Goal: Book appointment/travel/reservation

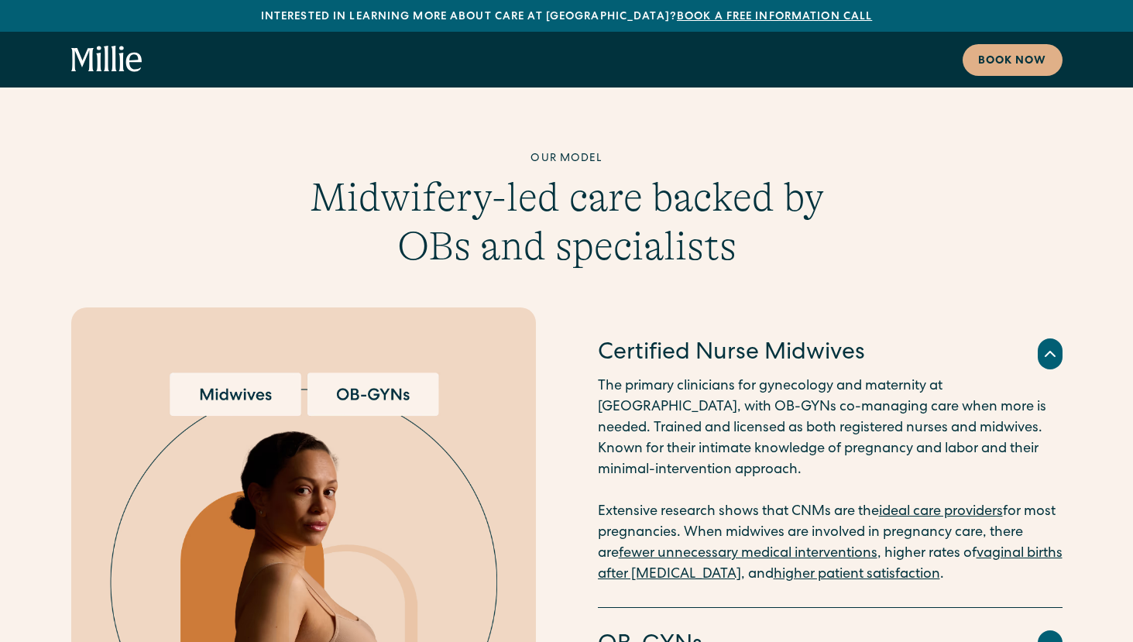
scroll to position [2872, 0]
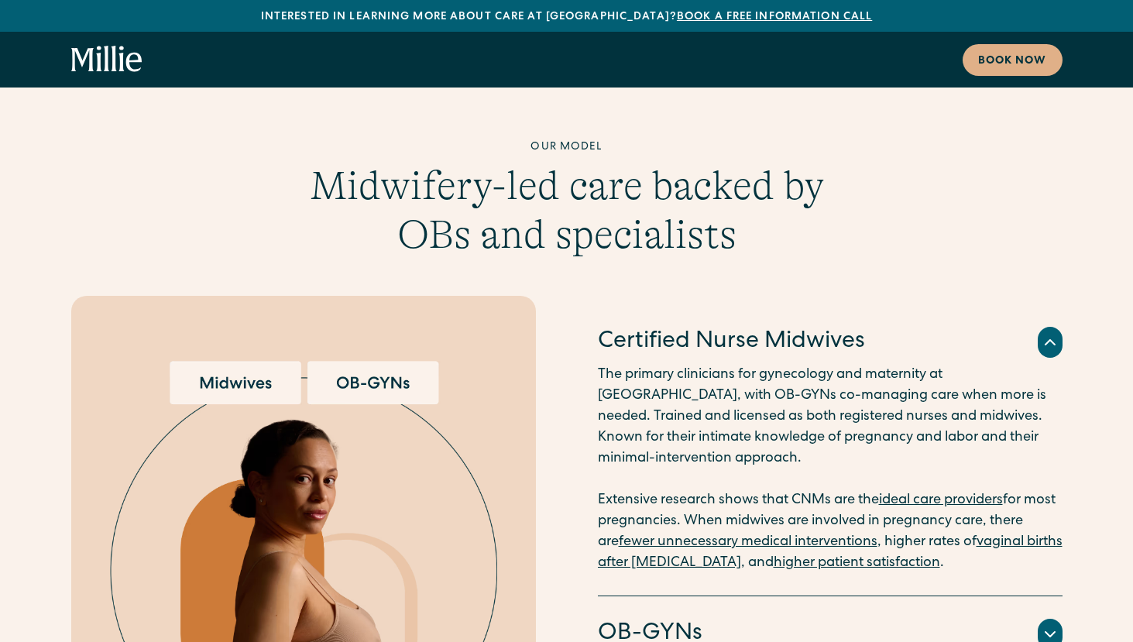
click at [361, 361] on img at bounding box center [303, 575] width 387 height 428
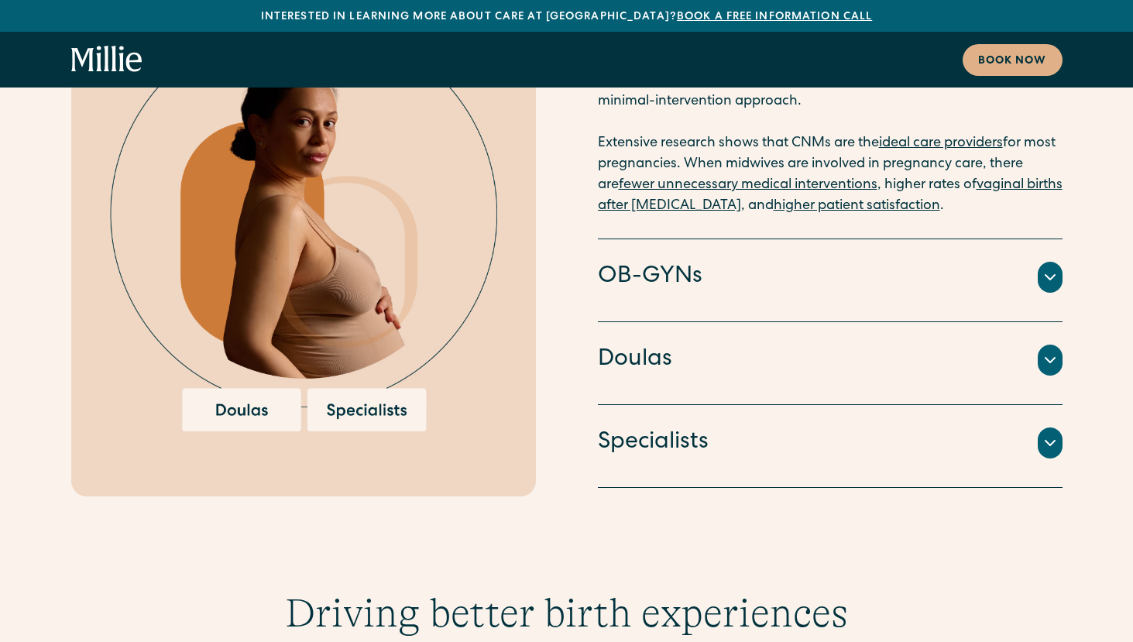
scroll to position [3236, 0]
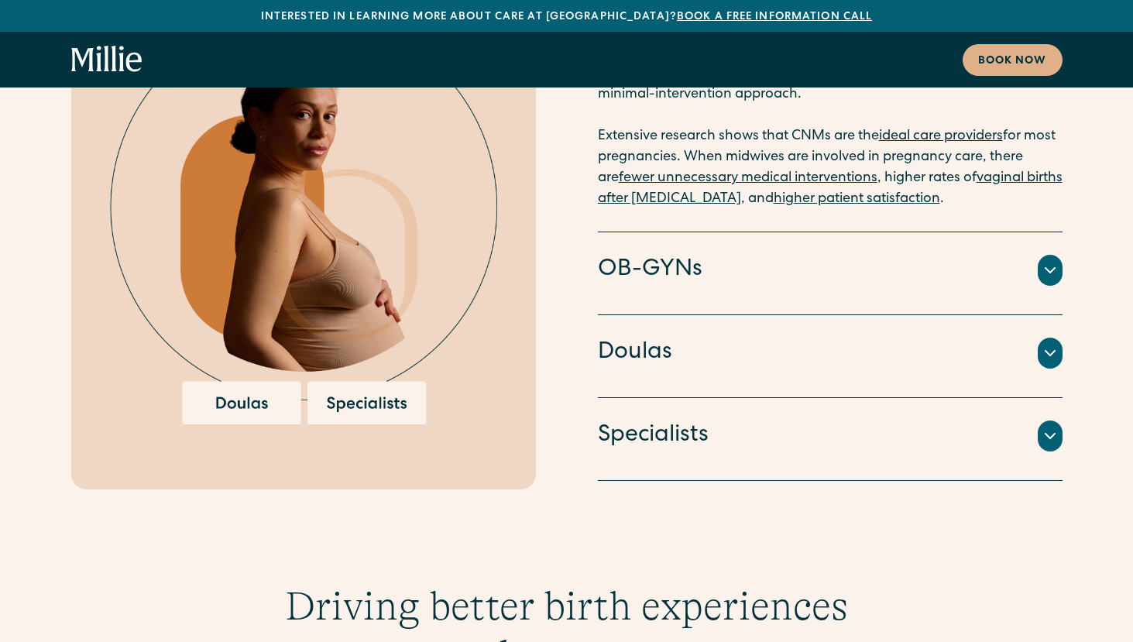
click at [671, 254] on h4 "OB-GYNs" at bounding box center [650, 270] width 105 height 33
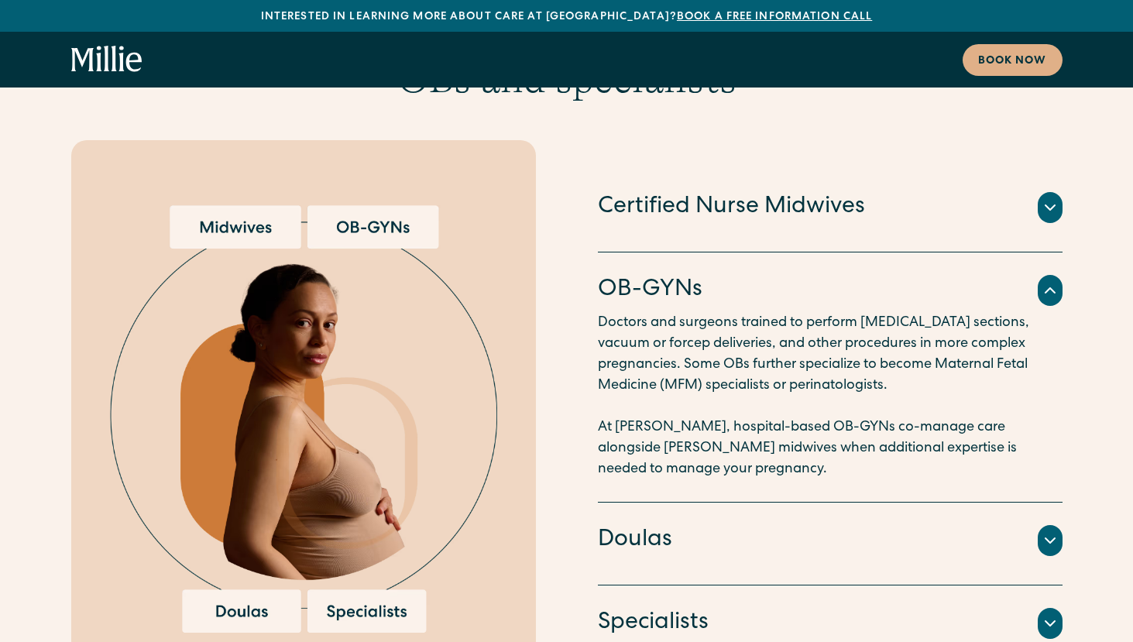
scroll to position [3027, 0]
click at [796, 525] on div "Doulas" at bounding box center [830, 541] width 465 height 33
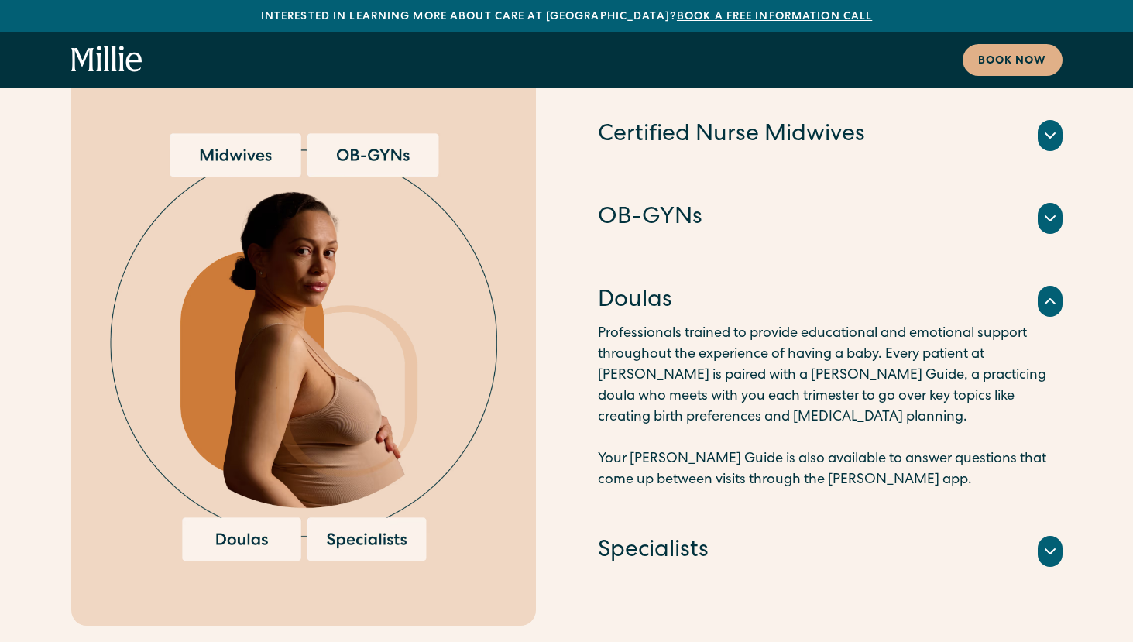
scroll to position [3100, 0]
click at [793, 535] on div "Specialists" at bounding box center [830, 551] width 465 height 33
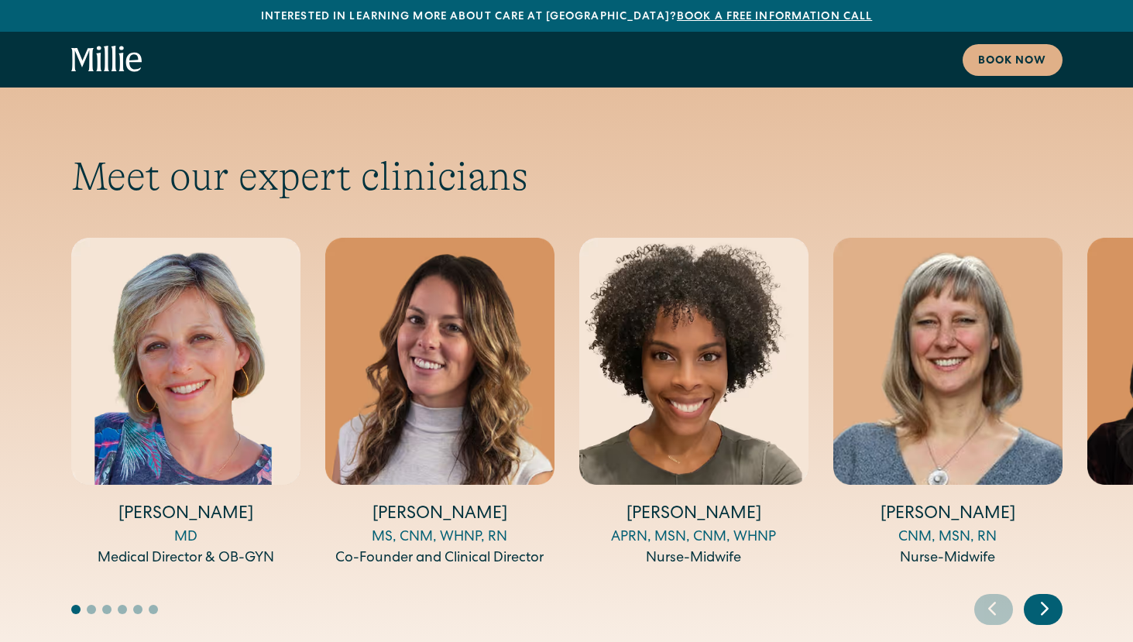
scroll to position [5080, 0]
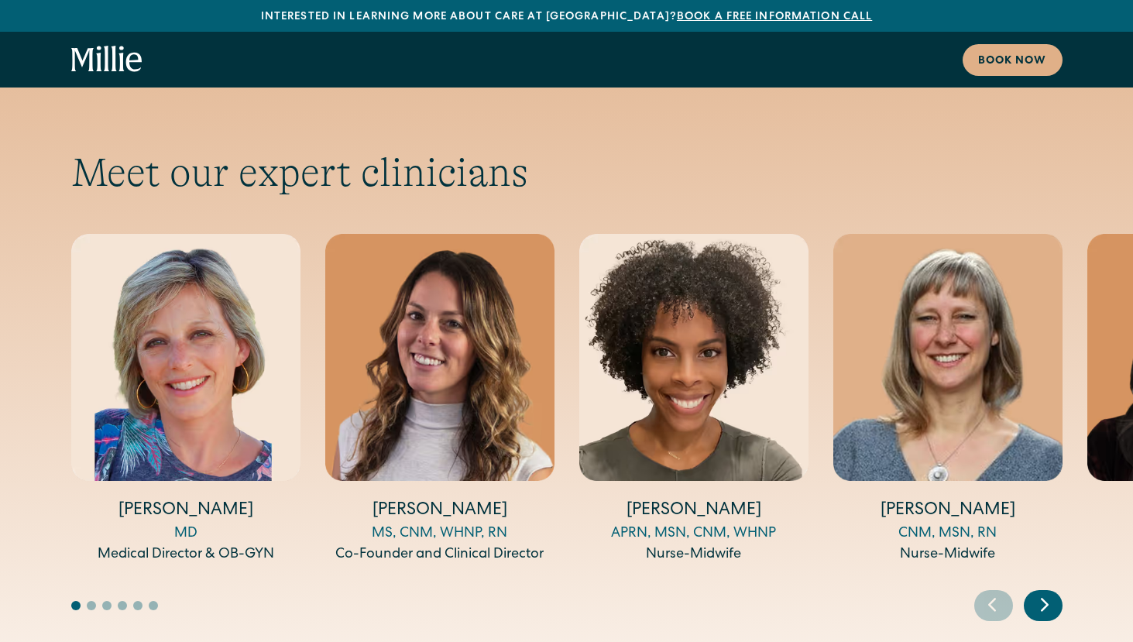
click at [1042, 593] on icon "Next slide" at bounding box center [1044, 605] width 23 height 24
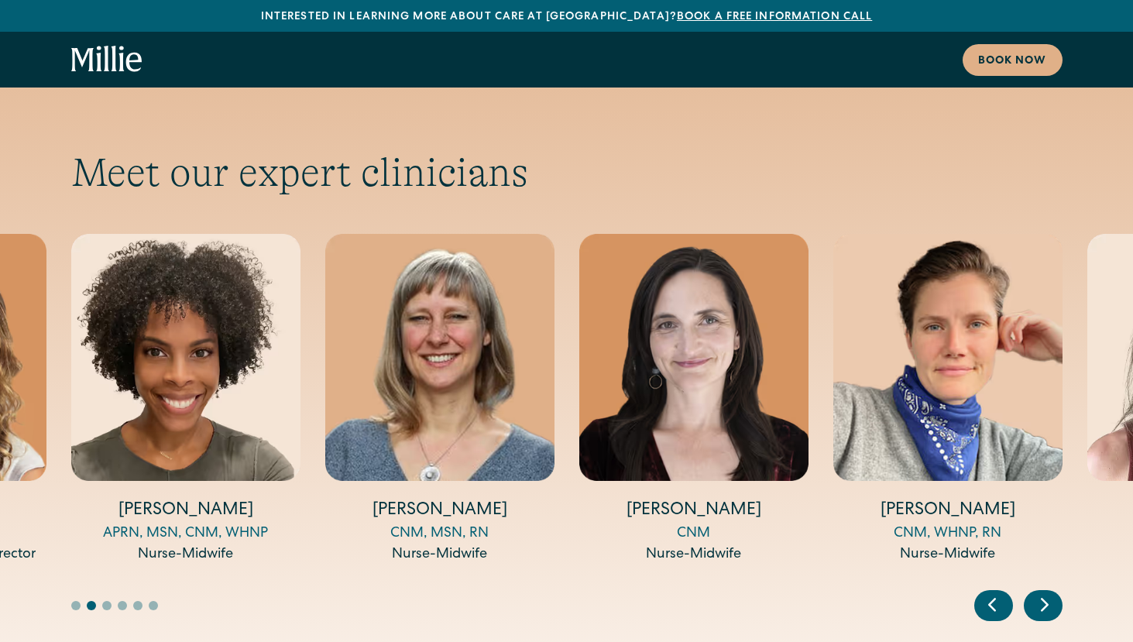
click at [1042, 593] on icon "Next slide" at bounding box center [1044, 605] width 23 height 24
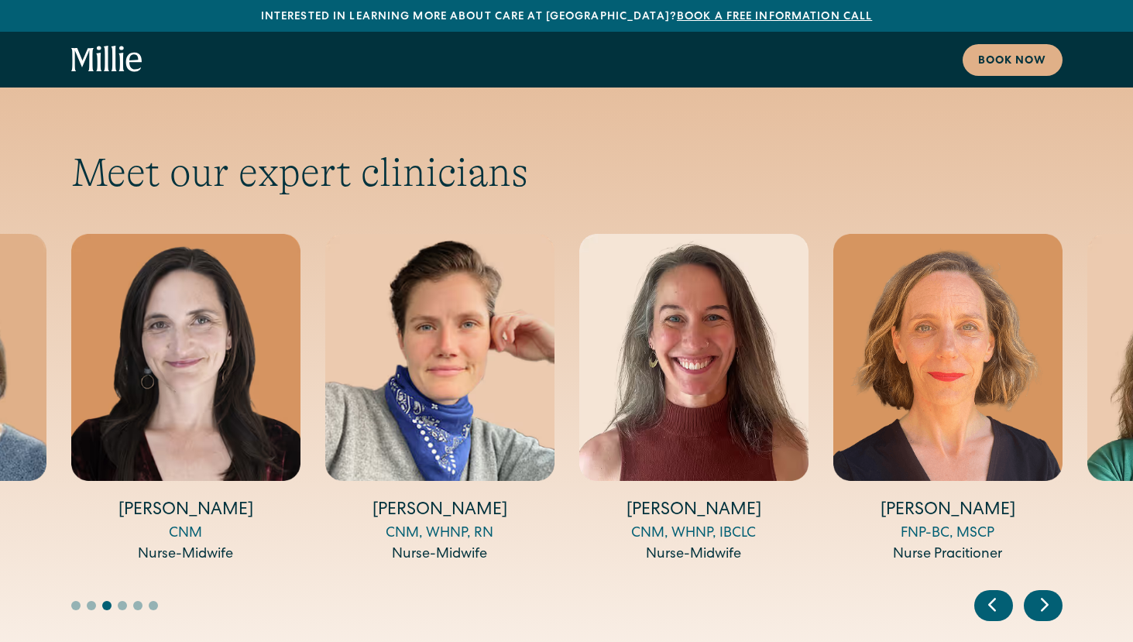
click at [1042, 593] on icon "Next slide" at bounding box center [1044, 605] width 23 height 24
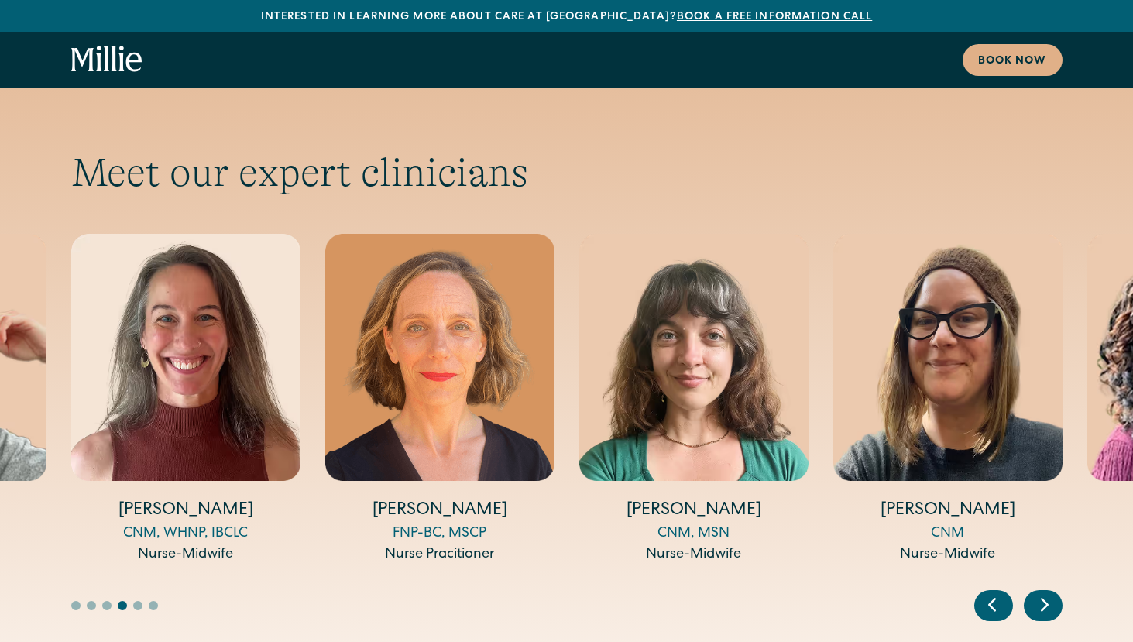
click at [1042, 593] on icon "Next slide" at bounding box center [1044, 605] width 23 height 24
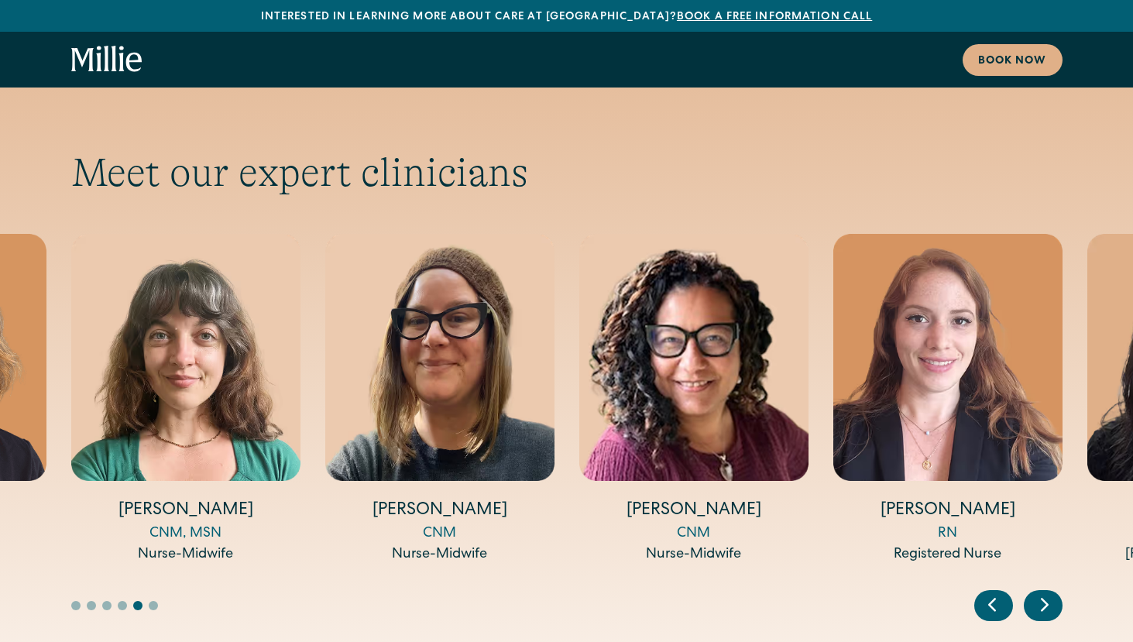
click at [1042, 593] on icon "Next slide" at bounding box center [1044, 605] width 23 height 24
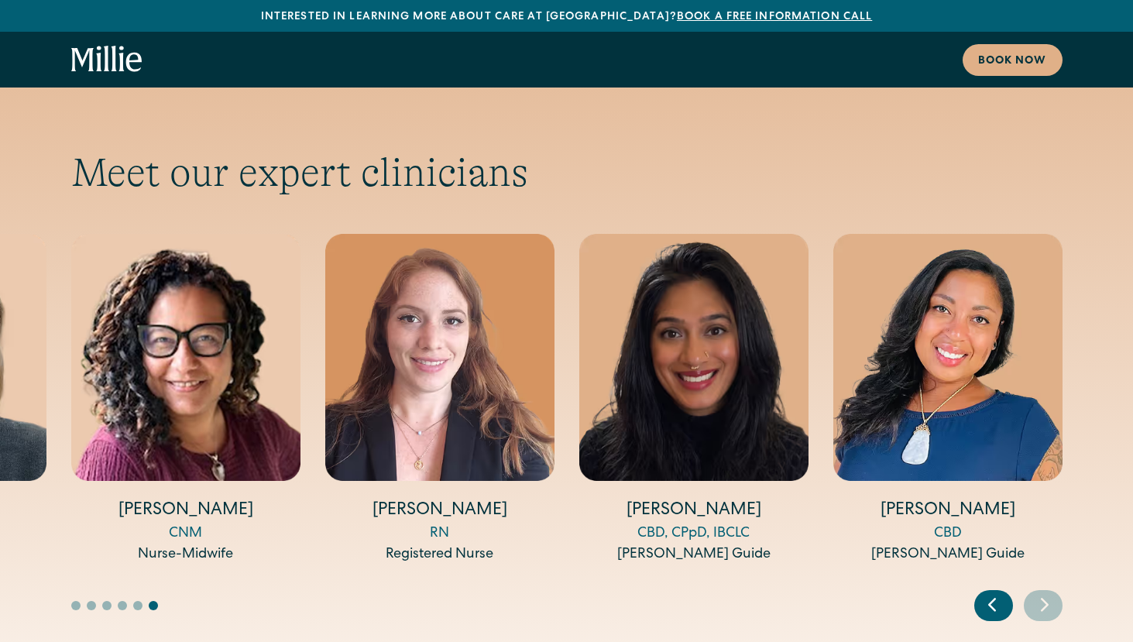
click at [1042, 593] on icon "Next slide" at bounding box center [1044, 605] width 23 height 24
click at [995, 593] on icon "Previous slide" at bounding box center [992, 605] width 23 height 24
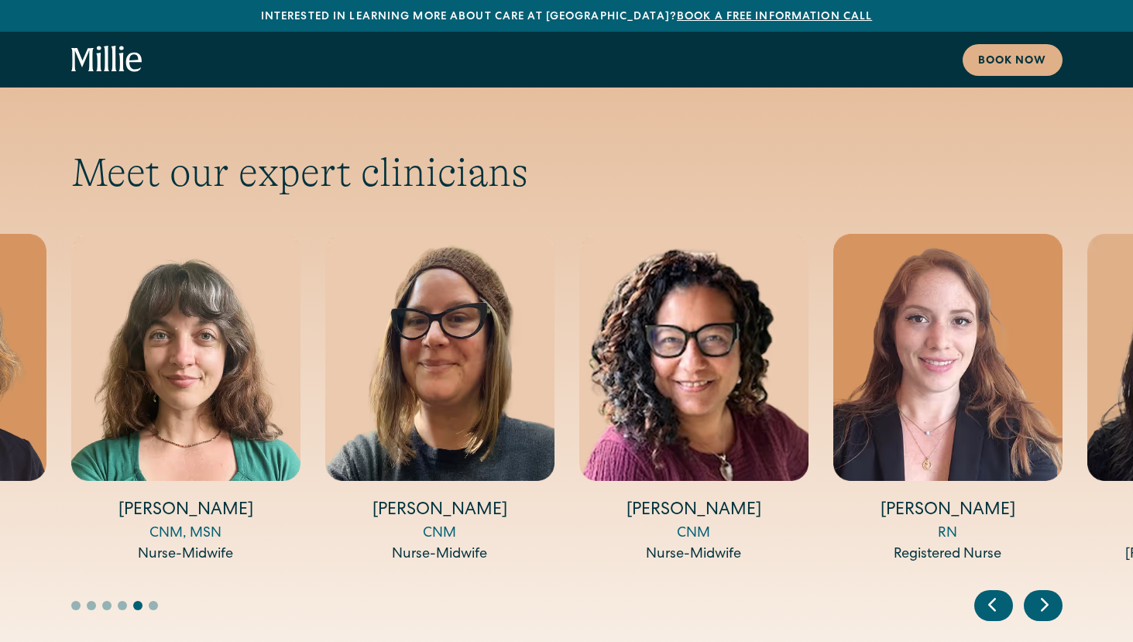
click at [995, 593] on icon "Previous slide" at bounding box center [992, 605] width 23 height 24
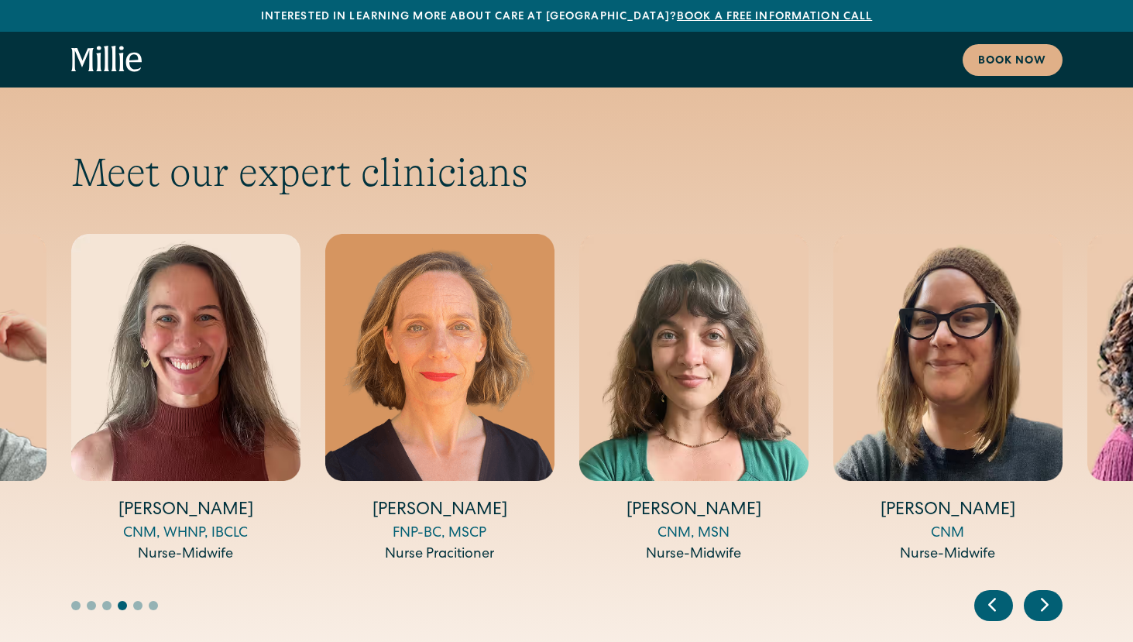
click at [995, 593] on icon "Previous slide" at bounding box center [992, 605] width 23 height 24
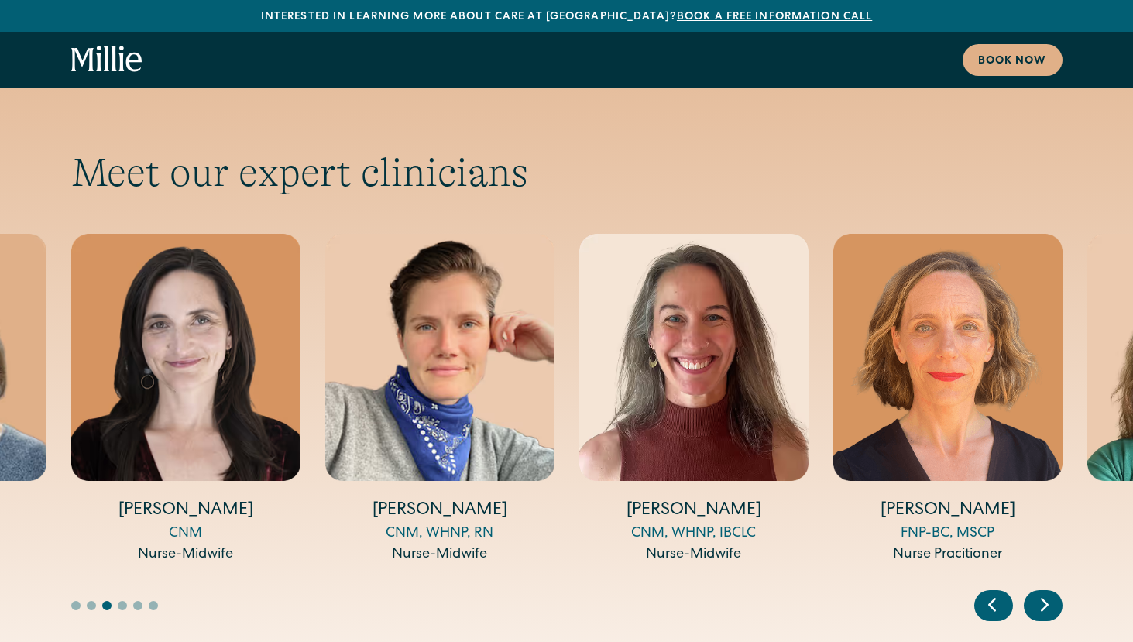
click at [995, 593] on icon "Previous slide" at bounding box center [992, 605] width 23 height 24
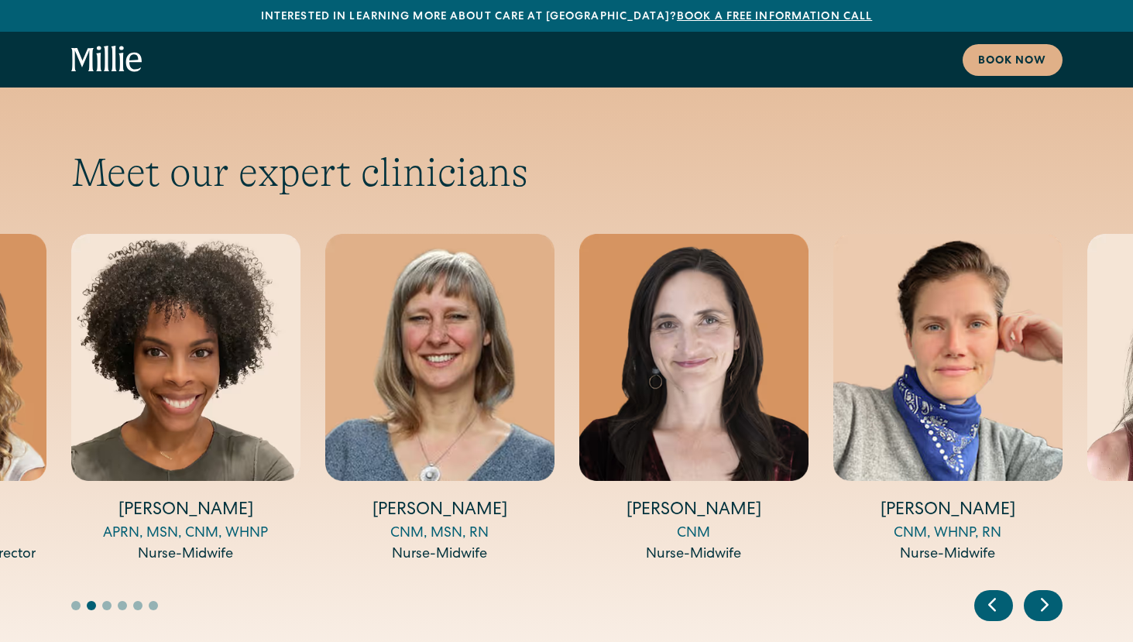
click at [995, 593] on icon "Previous slide" at bounding box center [992, 605] width 23 height 24
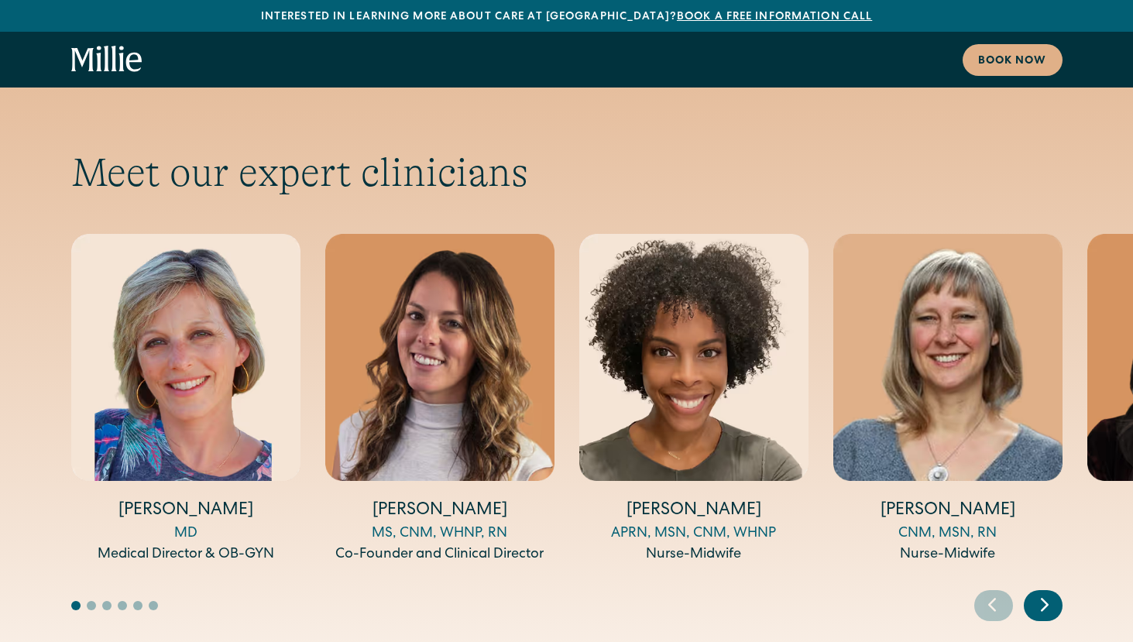
click at [995, 593] on icon "Previous slide" at bounding box center [992, 605] width 23 height 24
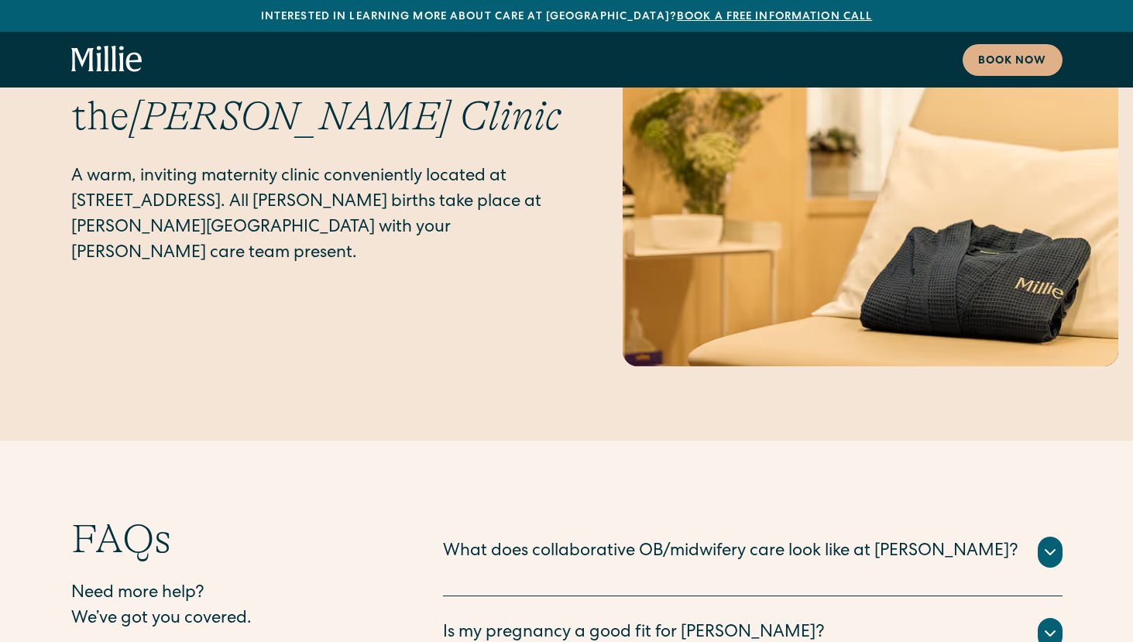
scroll to position [7339, 0]
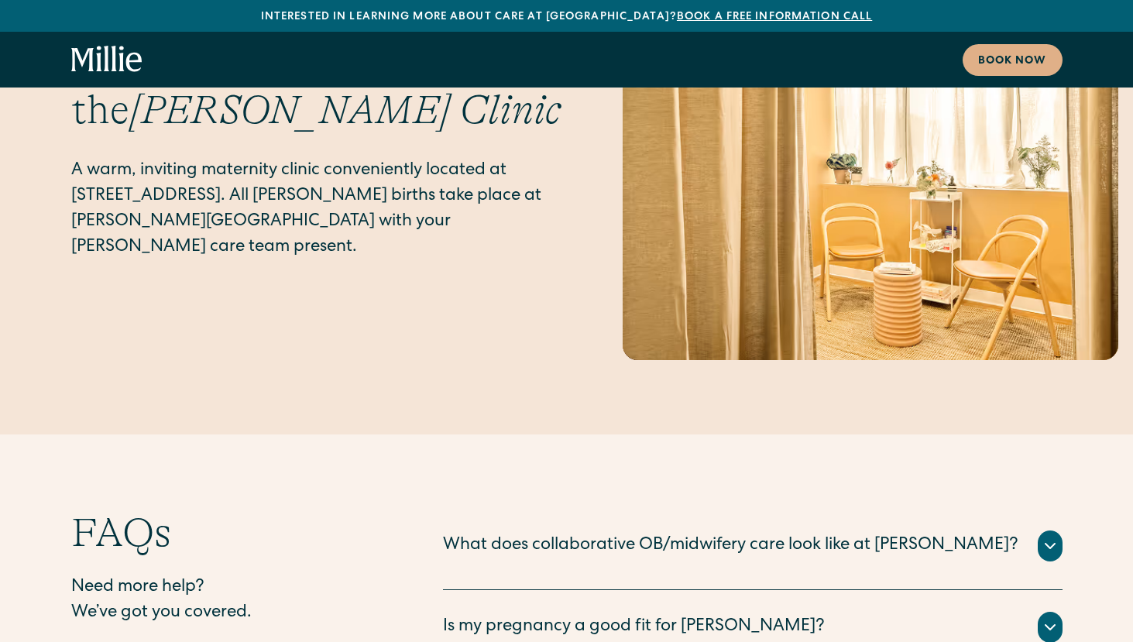
click at [654, 534] on div "What does collaborative OB/midwifery care look like at Millie?" at bounding box center [731, 547] width 576 height 26
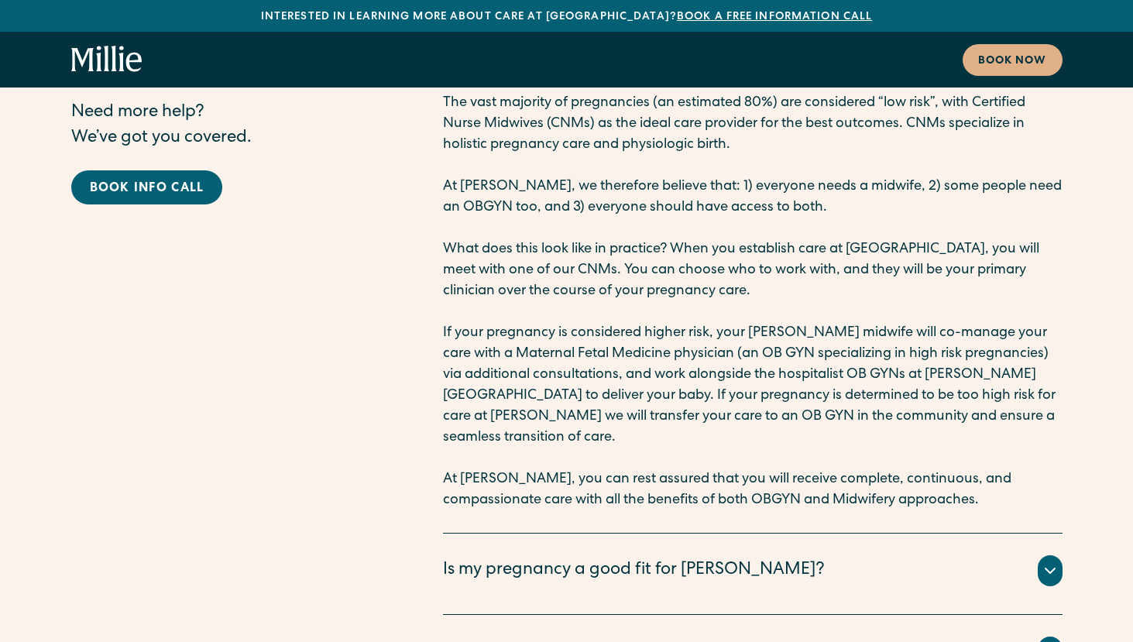
scroll to position [7873, 0]
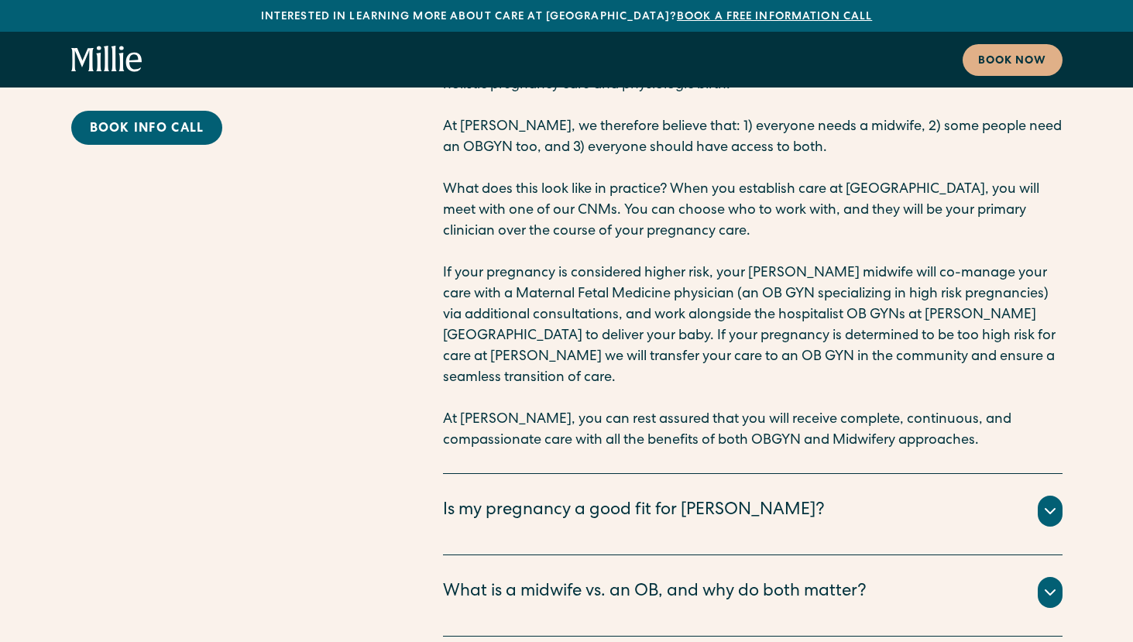
click at [676, 499] on div "Is my pregnancy a good fit for Millie?" at bounding box center [634, 512] width 382 height 26
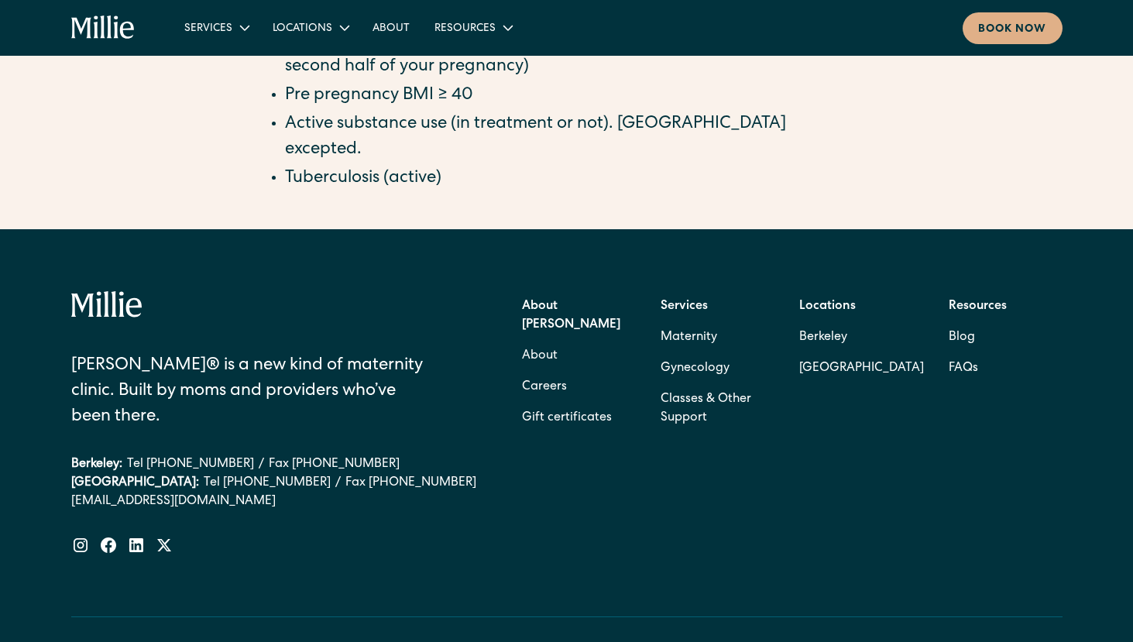
scroll to position [1781, 0]
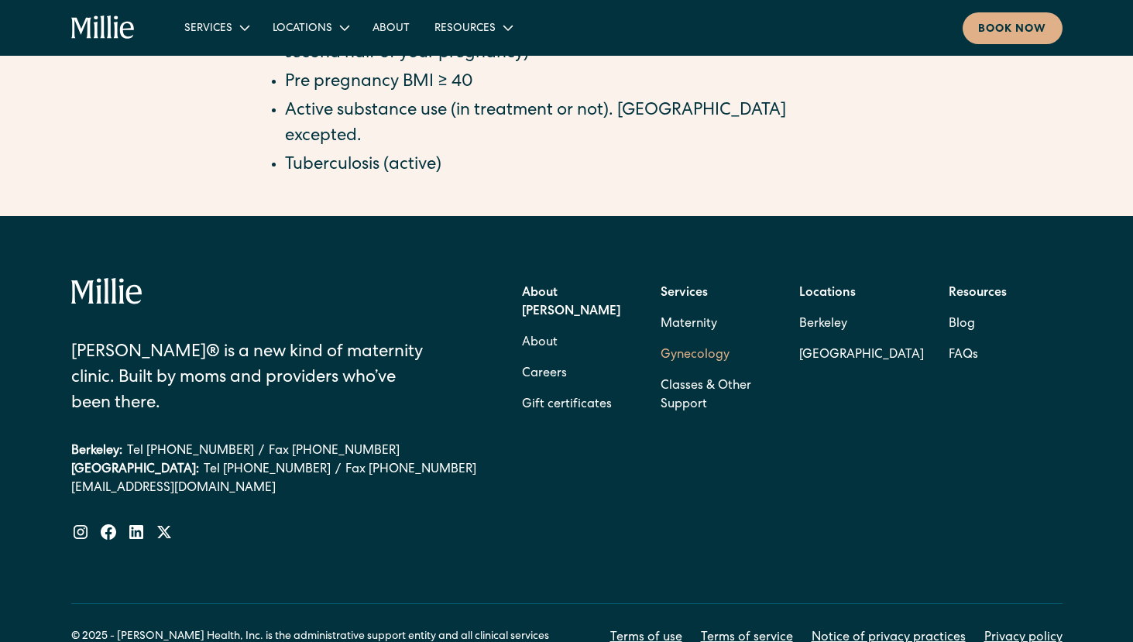
click at [675, 340] on link "Gynecology" at bounding box center [695, 355] width 69 height 31
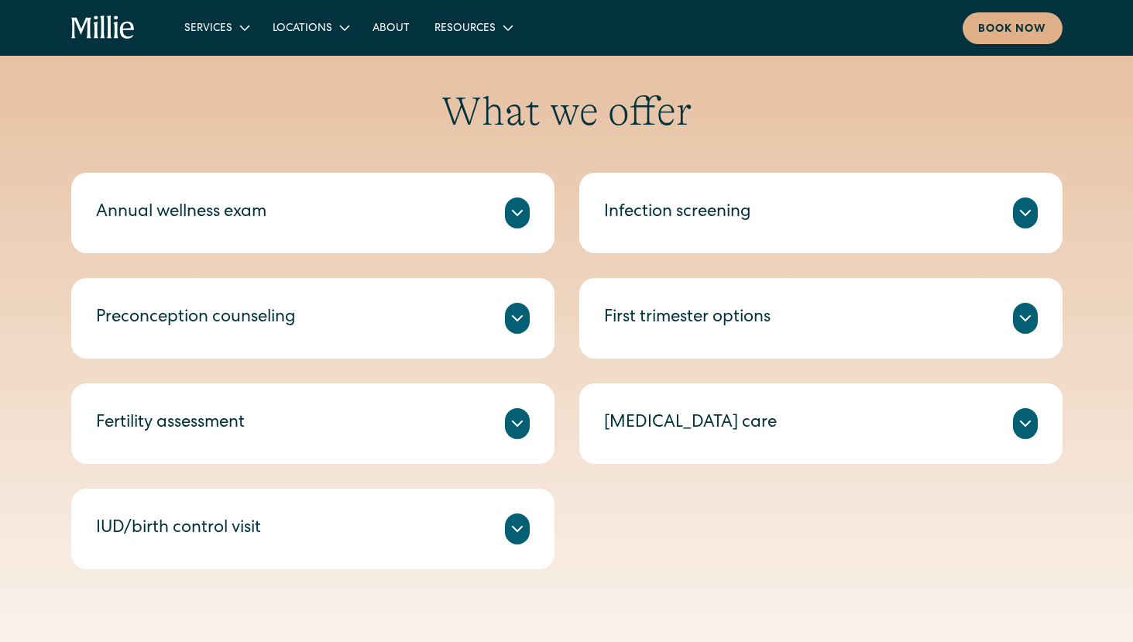
scroll to position [756, 0]
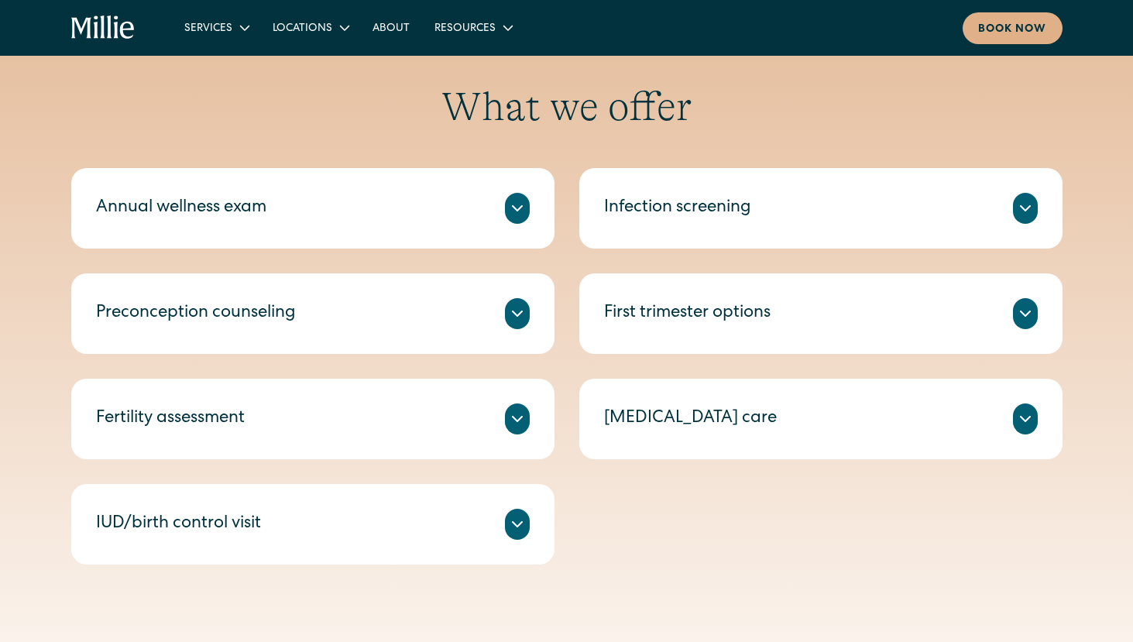
click at [512, 412] on icon at bounding box center [517, 419] width 19 height 19
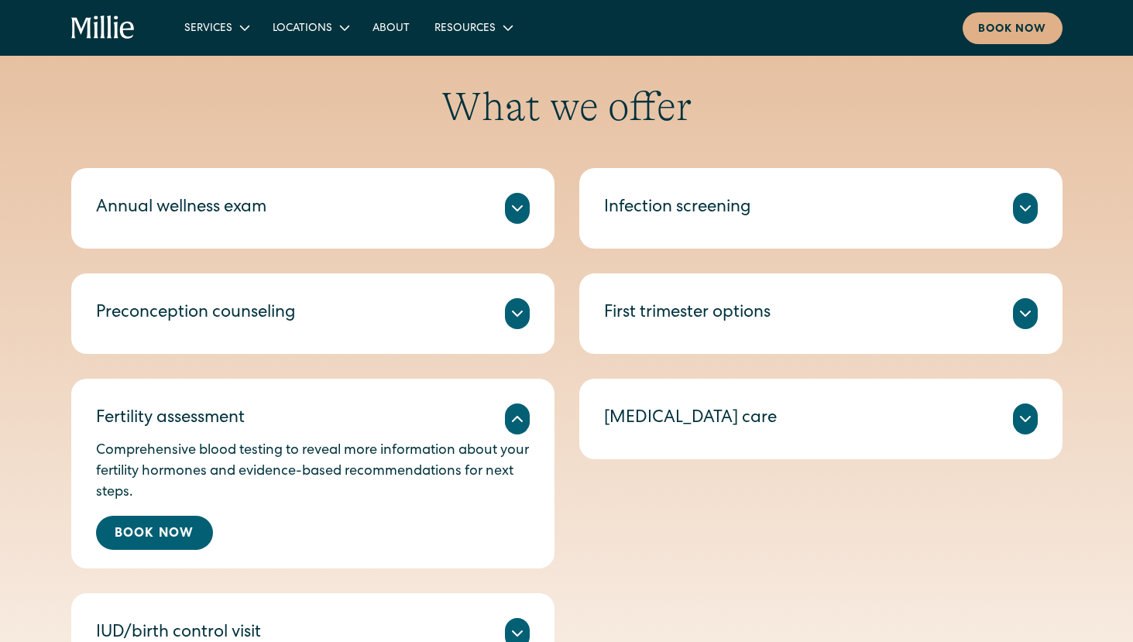
click at [519, 316] on icon at bounding box center [517, 313] width 19 height 19
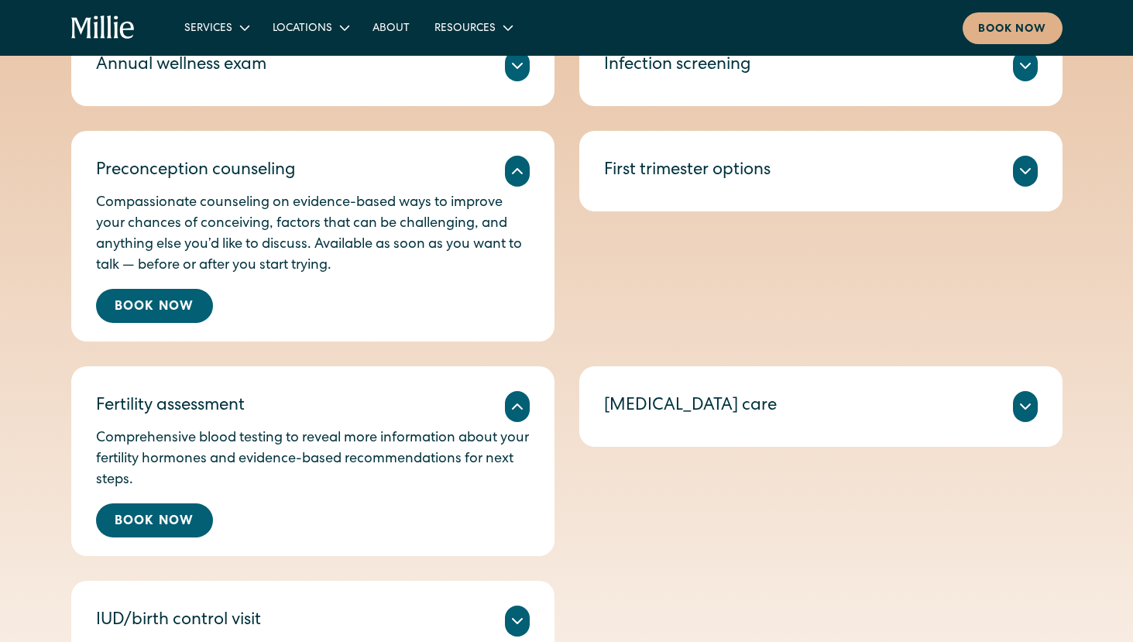
scroll to position [899, 0]
click at [1030, 412] on icon at bounding box center [1025, 406] width 19 height 19
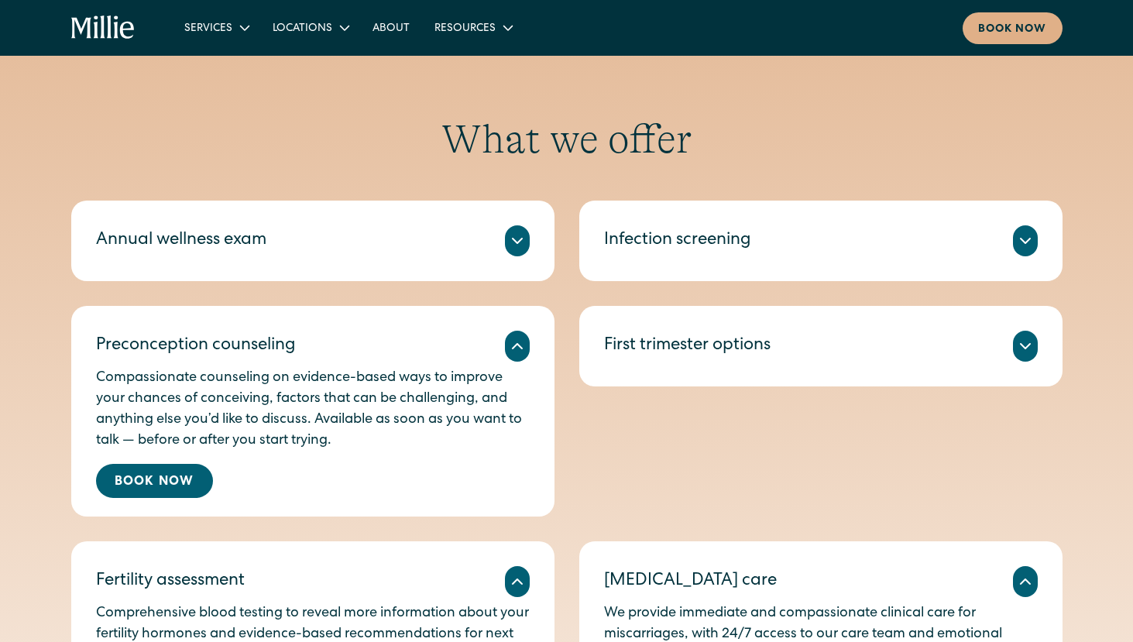
scroll to position [728, 0]
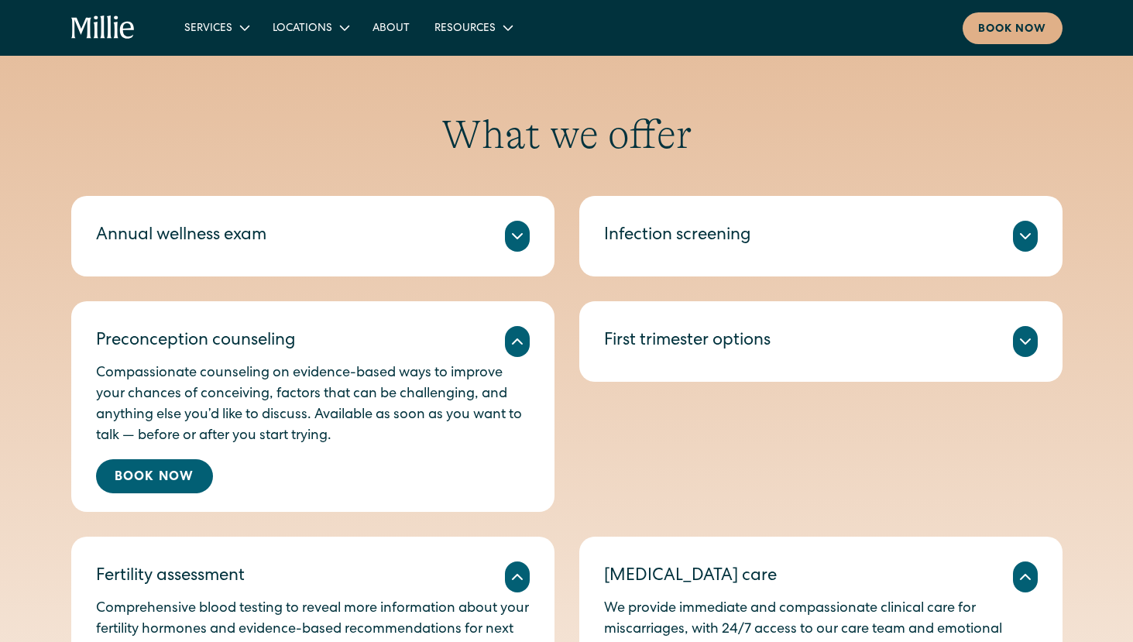
click at [1024, 244] on icon at bounding box center [1025, 236] width 19 height 19
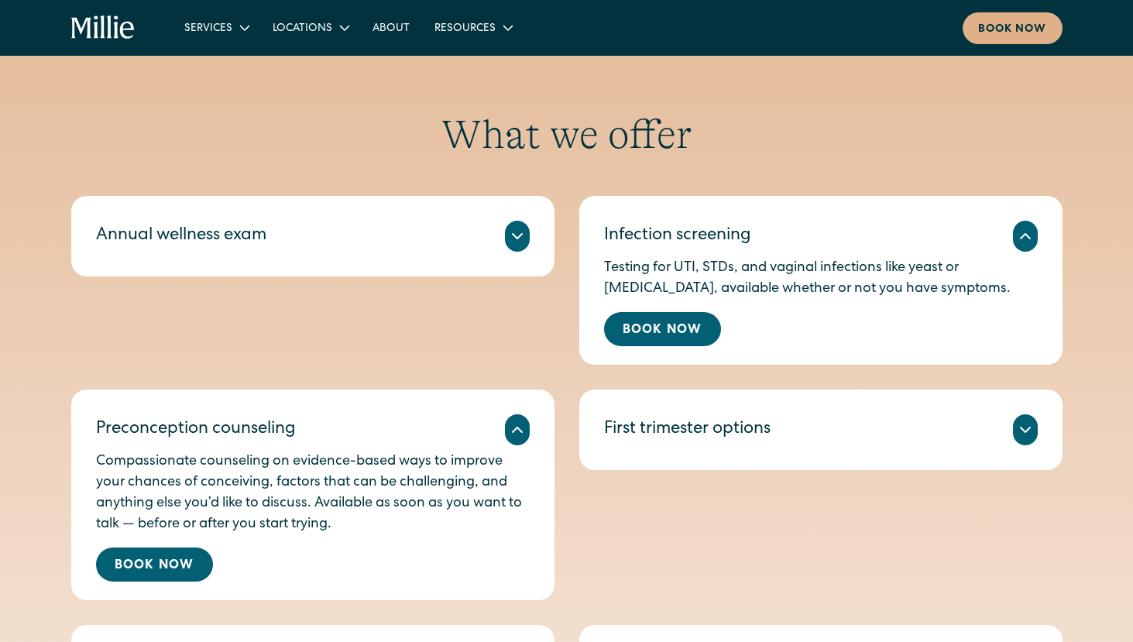
click at [1026, 236] on icon at bounding box center [1025, 236] width 19 height 19
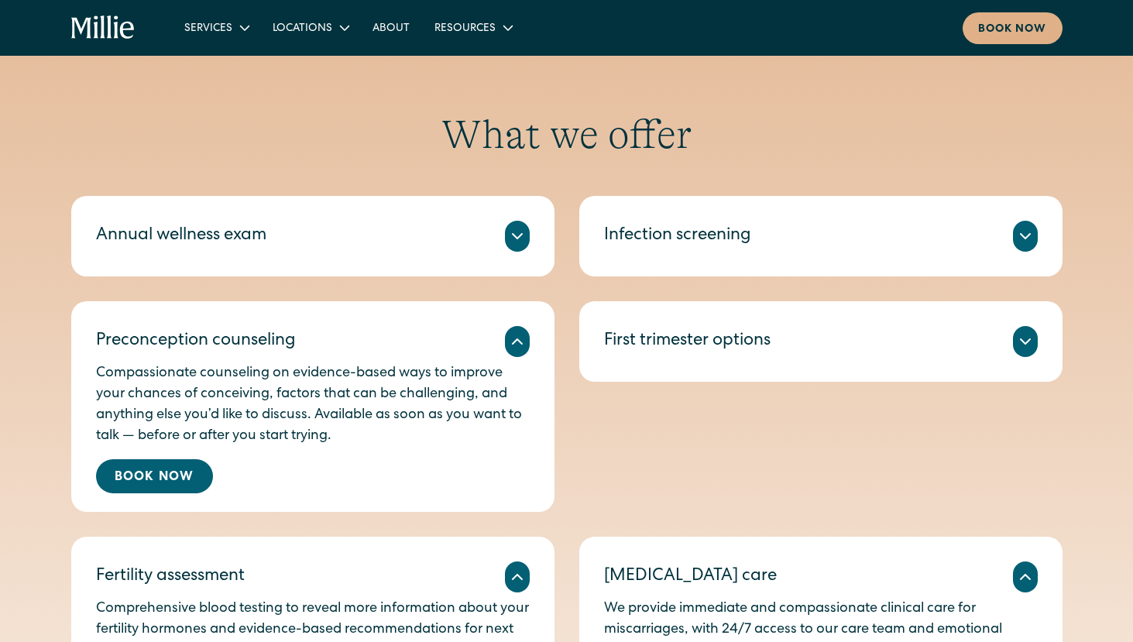
click at [511, 241] on icon at bounding box center [517, 236] width 19 height 19
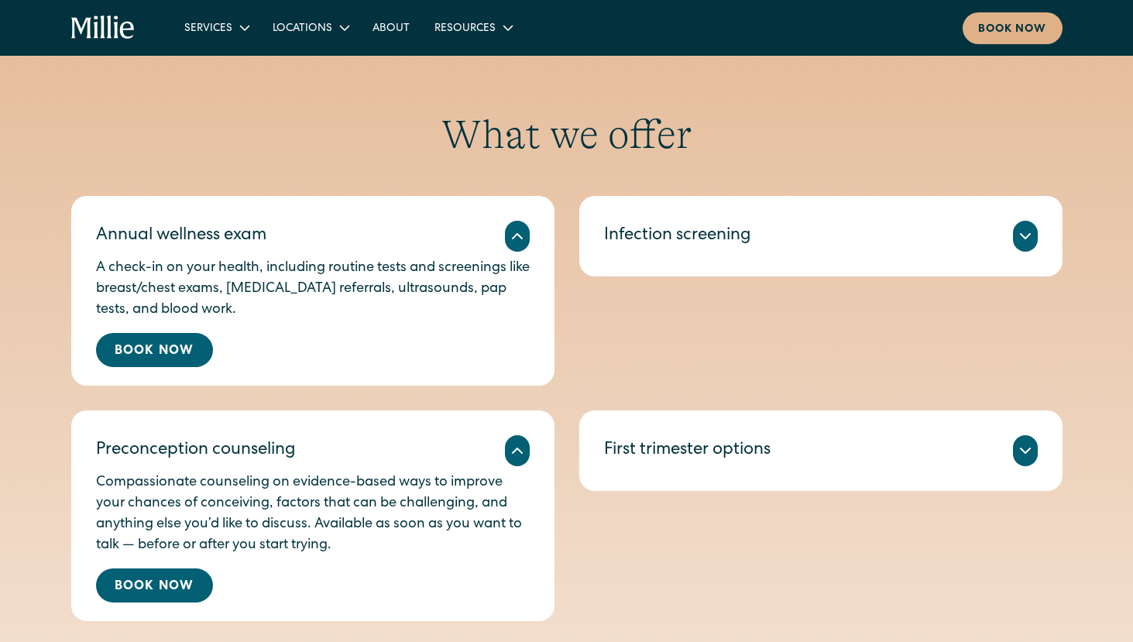
click at [511, 241] on icon at bounding box center [517, 236] width 19 height 19
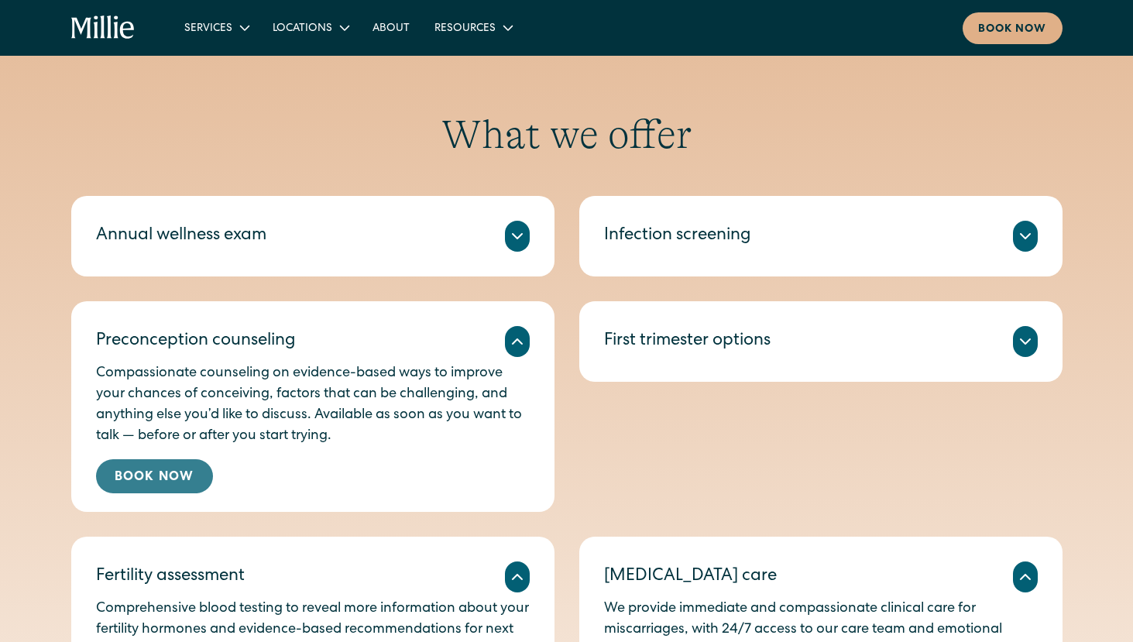
click at [162, 474] on link "Book Now" at bounding box center [154, 476] width 117 height 34
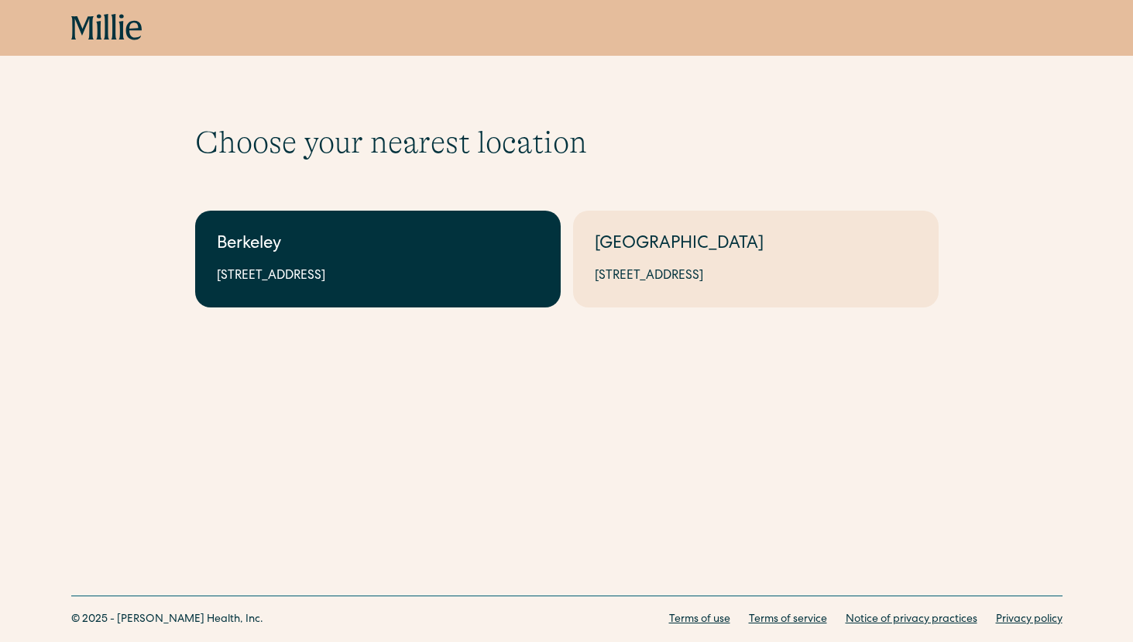
click at [301, 256] on div "Berkeley" at bounding box center [378, 245] width 322 height 26
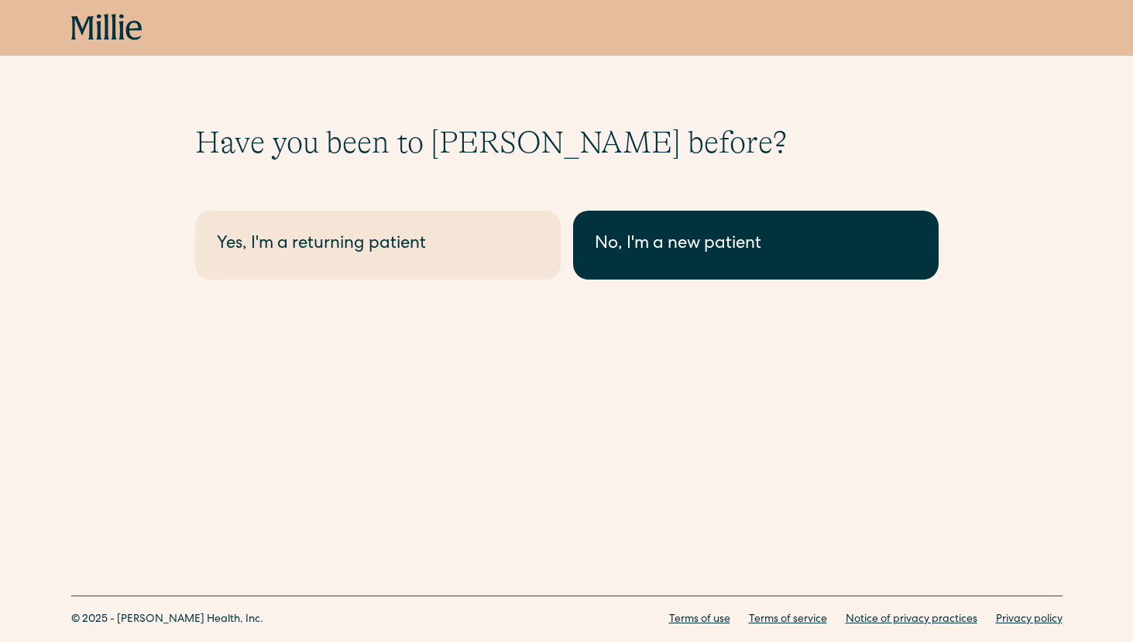
click at [652, 244] on div "No, I'm a new patient" at bounding box center [756, 245] width 322 height 26
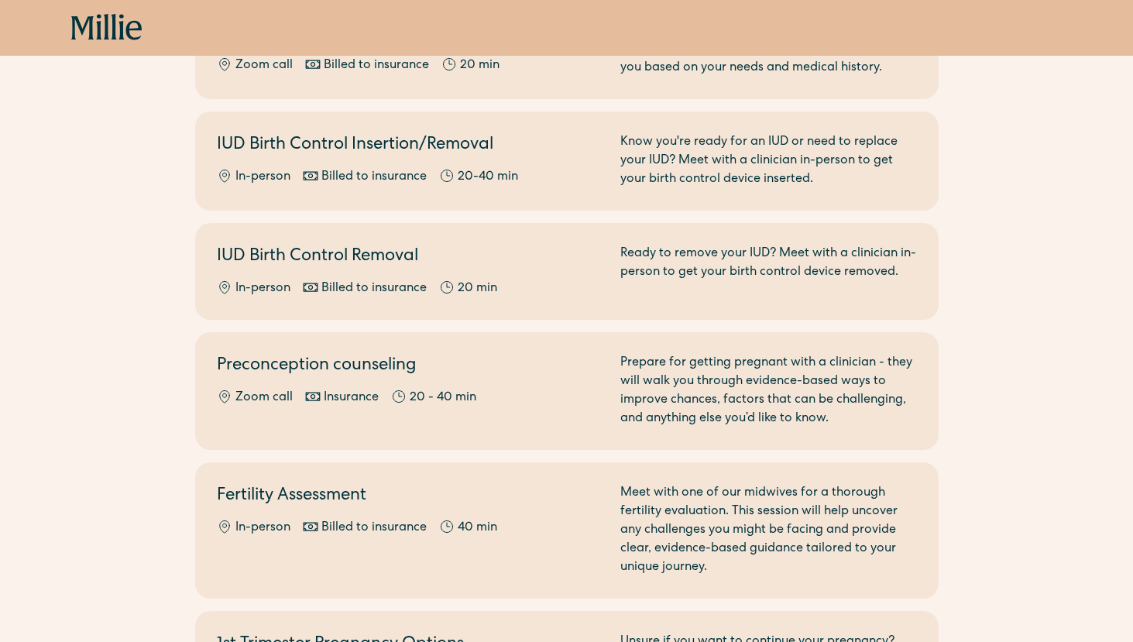
scroll to position [786, 0]
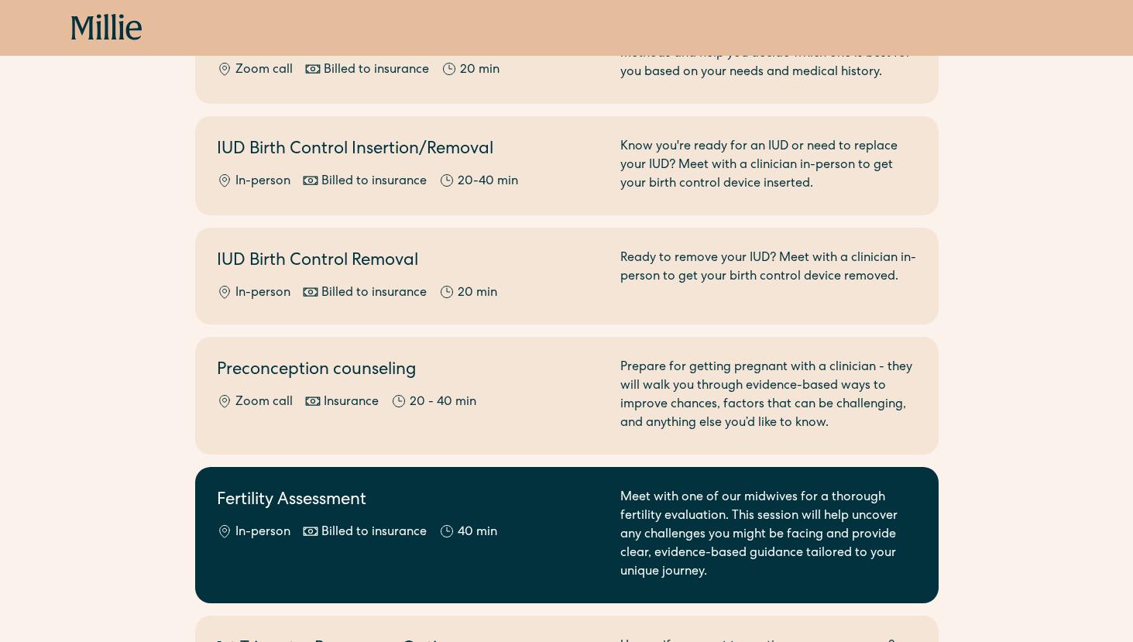
click at [541, 501] on div "Fertility Assessment In-person Billed to insurance 40 min" at bounding box center [409, 535] width 385 height 93
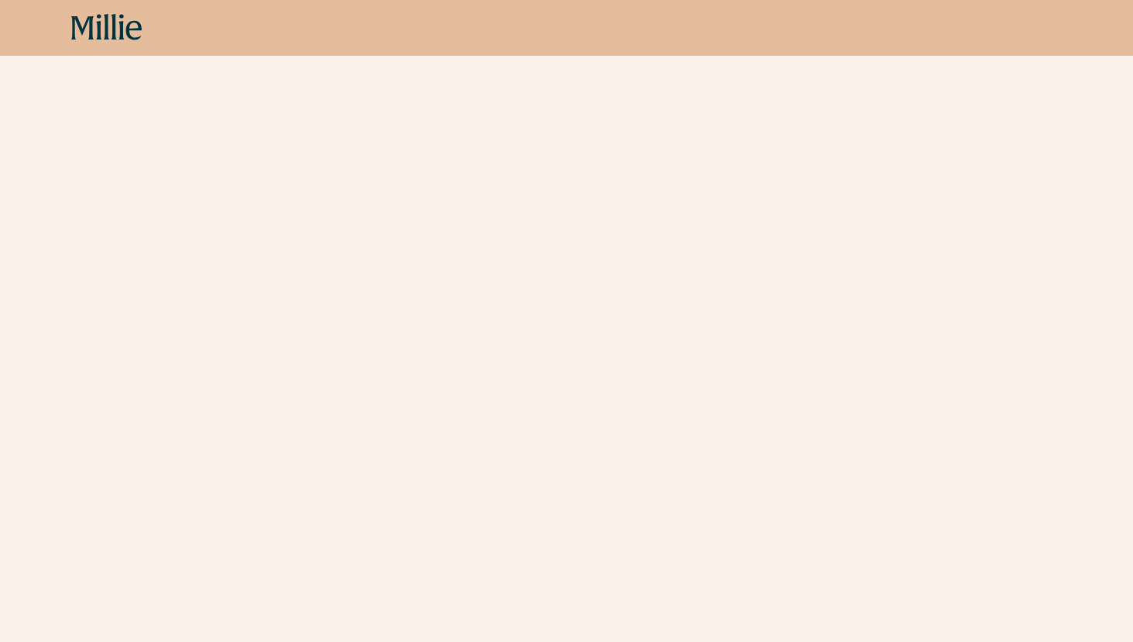
scroll to position [321, 0]
